Goal: Task Accomplishment & Management: Manage account settings

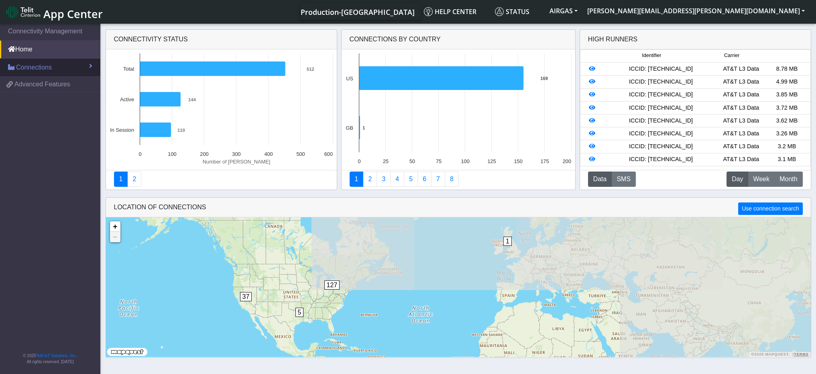
click at [71, 65] on link "Connections" at bounding box center [50, 68] width 100 height 18
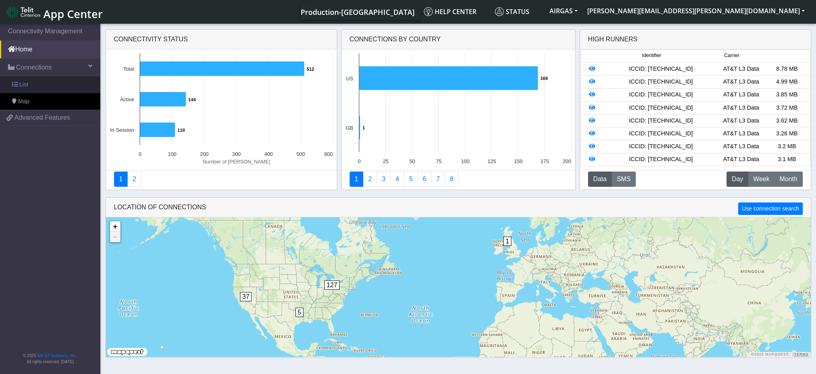
click at [28, 86] on span "List" at bounding box center [23, 84] width 9 height 9
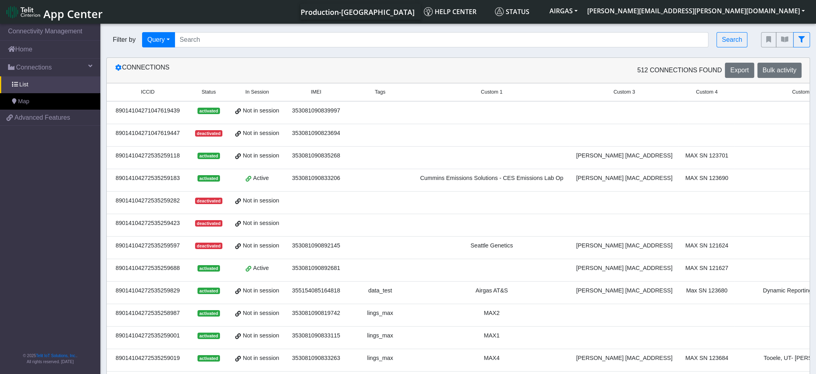
click at [179, 108] on div "89014104271047619439" at bounding box center [148, 110] width 72 height 9
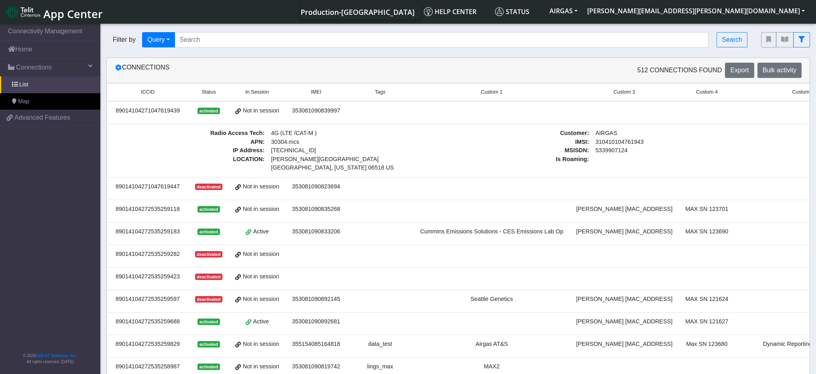
click at [167, 105] on td "89014104271047619439" at bounding box center [148, 112] width 82 height 23
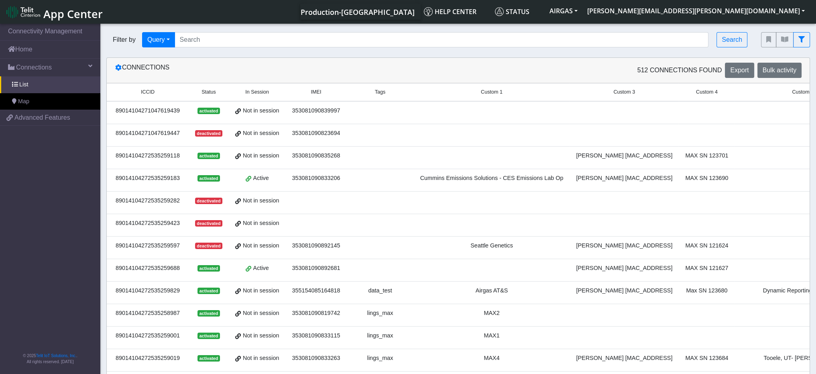
click at [679, 115] on td at bounding box center [707, 112] width 56 height 23
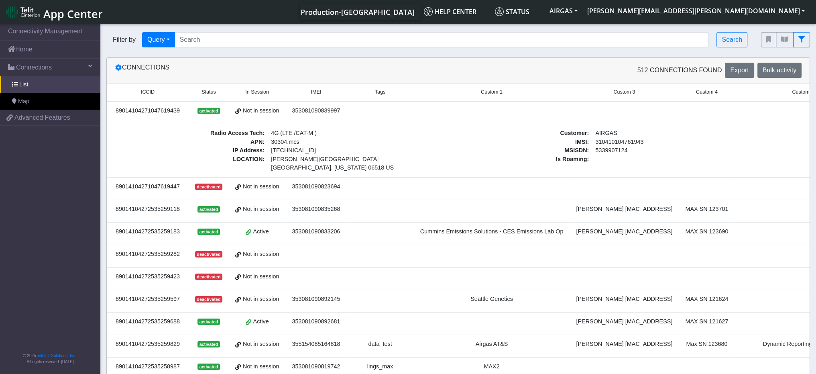
click at [555, 119] on td at bounding box center [492, 112] width 156 height 23
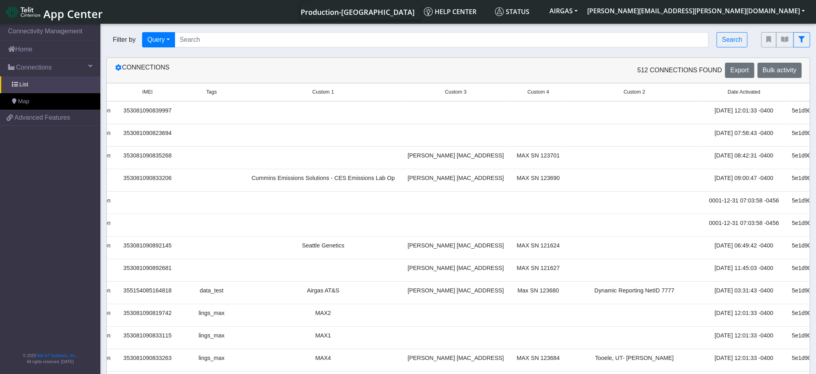
scroll to position [0, 185]
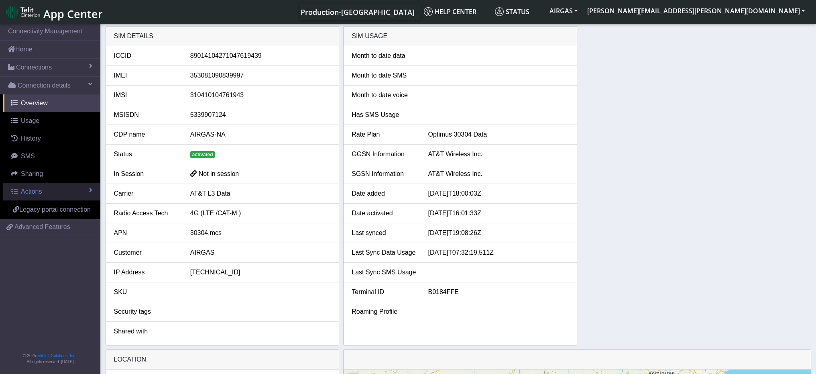
click at [46, 189] on link "Actions" at bounding box center [51, 192] width 97 height 18
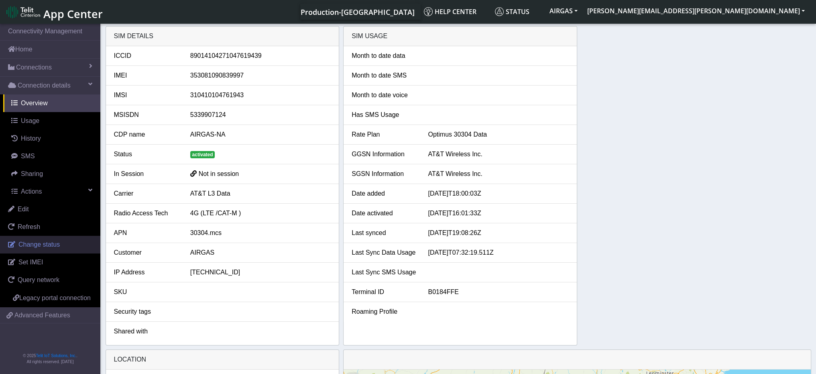
click at [37, 249] on link "Change status" at bounding box center [50, 245] width 100 height 18
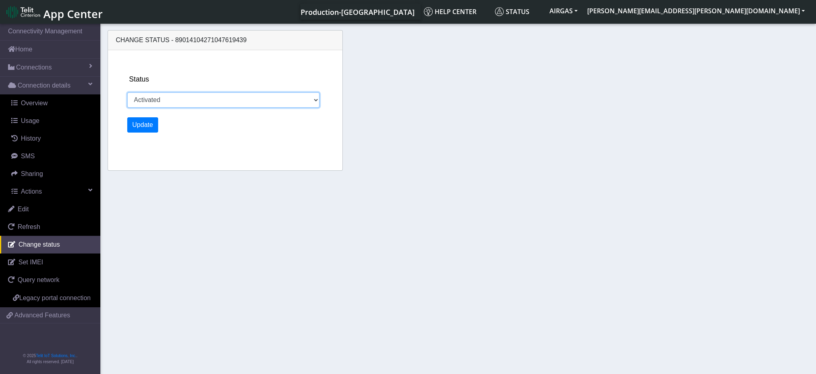
click at [234, 101] on select "Activated Deactivated" at bounding box center [223, 99] width 193 height 15
